Goal: Transaction & Acquisition: Purchase product/service

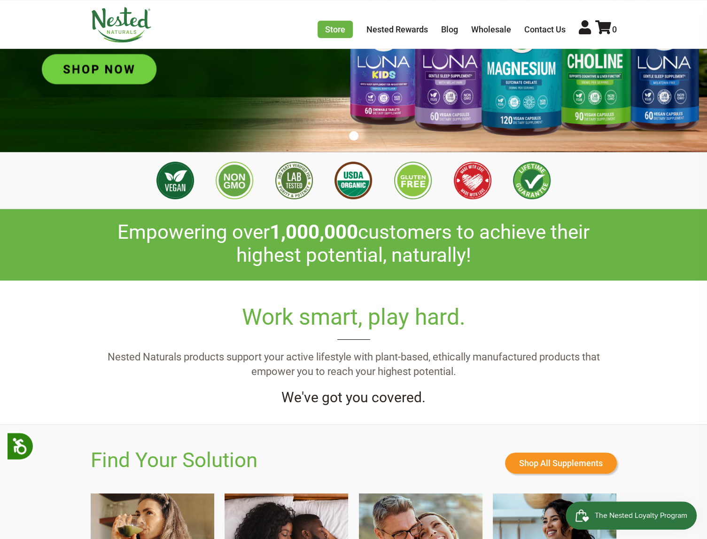
scroll to position [438, 0]
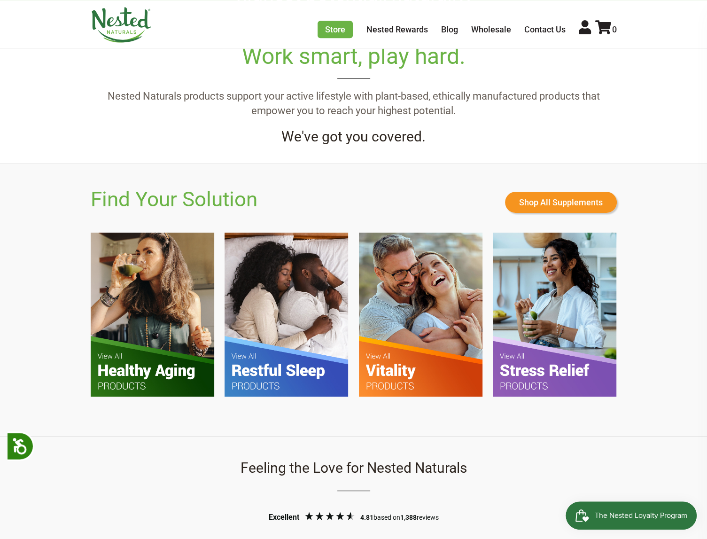
click at [294, 306] on img at bounding box center [287, 314] width 124 height 164
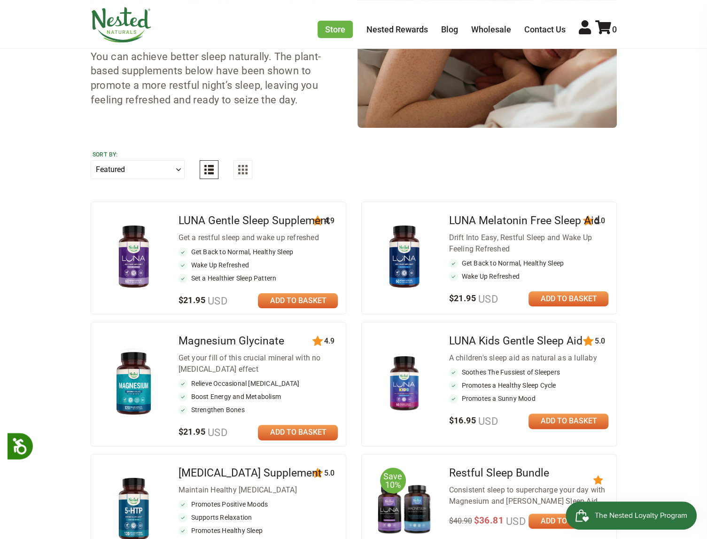
click at [299, 302] on link at bounding box center [298, 300] width 80 height 15
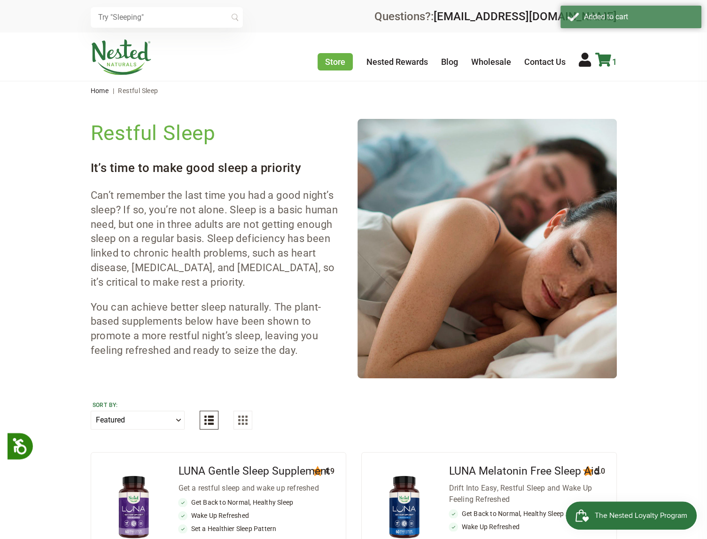
click at [603, 54] on icon at bounding box center [603, 60] width 16 height 14
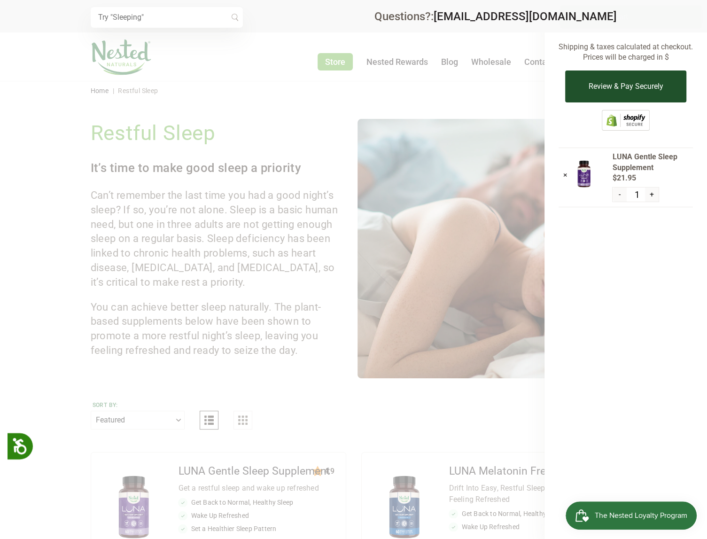
click at [604, 81] on button "Review & Pay Securely" at bounding box center [625, 86] width 121 height 32
